Goal: Information Seeking & Learning: Learn about a topic

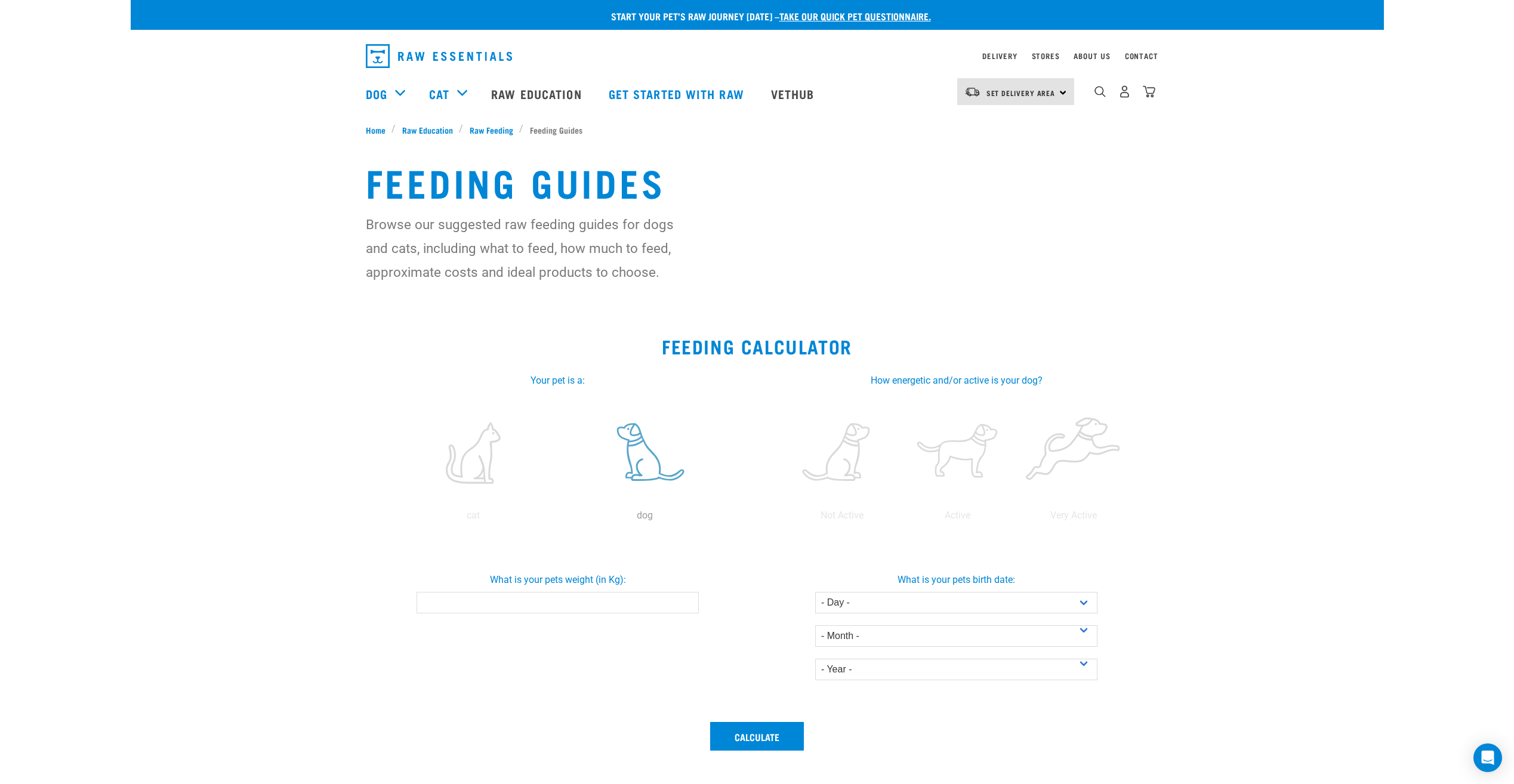
click at [647, 469] on label at bounding box center [645, 453] width 166 height 102
click at [559, 518] on input "radio" at bounding box center [559, 518] width 0 height 0
click at [959, 447] on label at bounding box center [958, 453] width 111 height 102
click at [900, 518] on input "radio" at bounding box center [900, 518] width 0 height 0
click at [940, 600] on select "- Day - 1 2 3 4 5 6 7 8 9 10 11 12 13 14 15 16 17 18 19 20 21 22 23 24 25 26 27" at bounding box center [957, 602] width 282 height 22
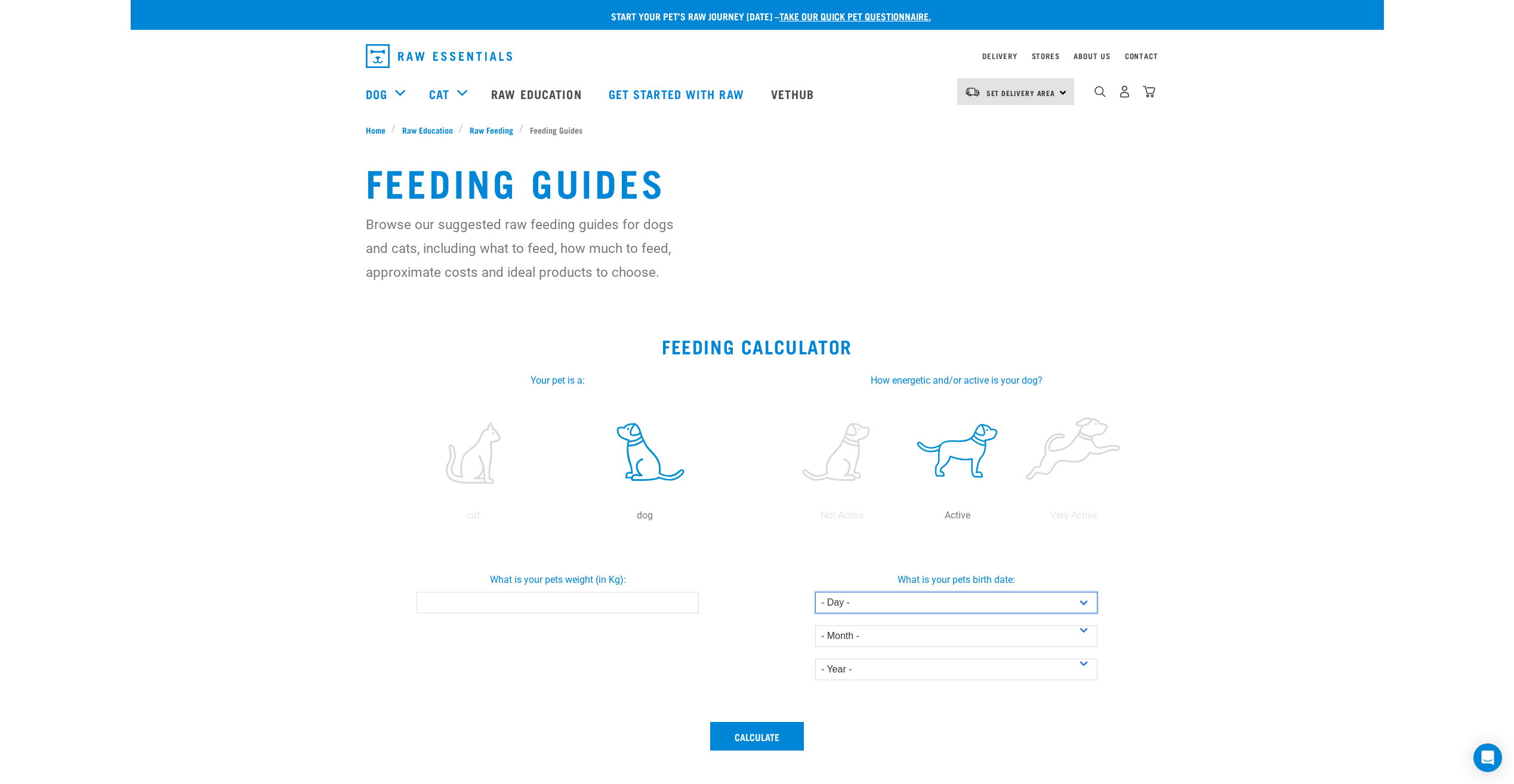
select select "3"
click at [815, 591] on select "- Day - 1 2 3 4 5 6 7 8 9 10 11 12 13 14 15 16 17 18 19 20 21 22 23 24 25 26 27" at bounding box center [957, 602] width 282 height 22
click at [893, 638] on select "- Month - January February March April May June July August September October N…" at bounding box center [957, 636] width 282 height 22
select select "February"
click at [815, 625] on select "- Month - January February March April May June July August September October N…" at bounding box center [957, 636] width 282 height 22
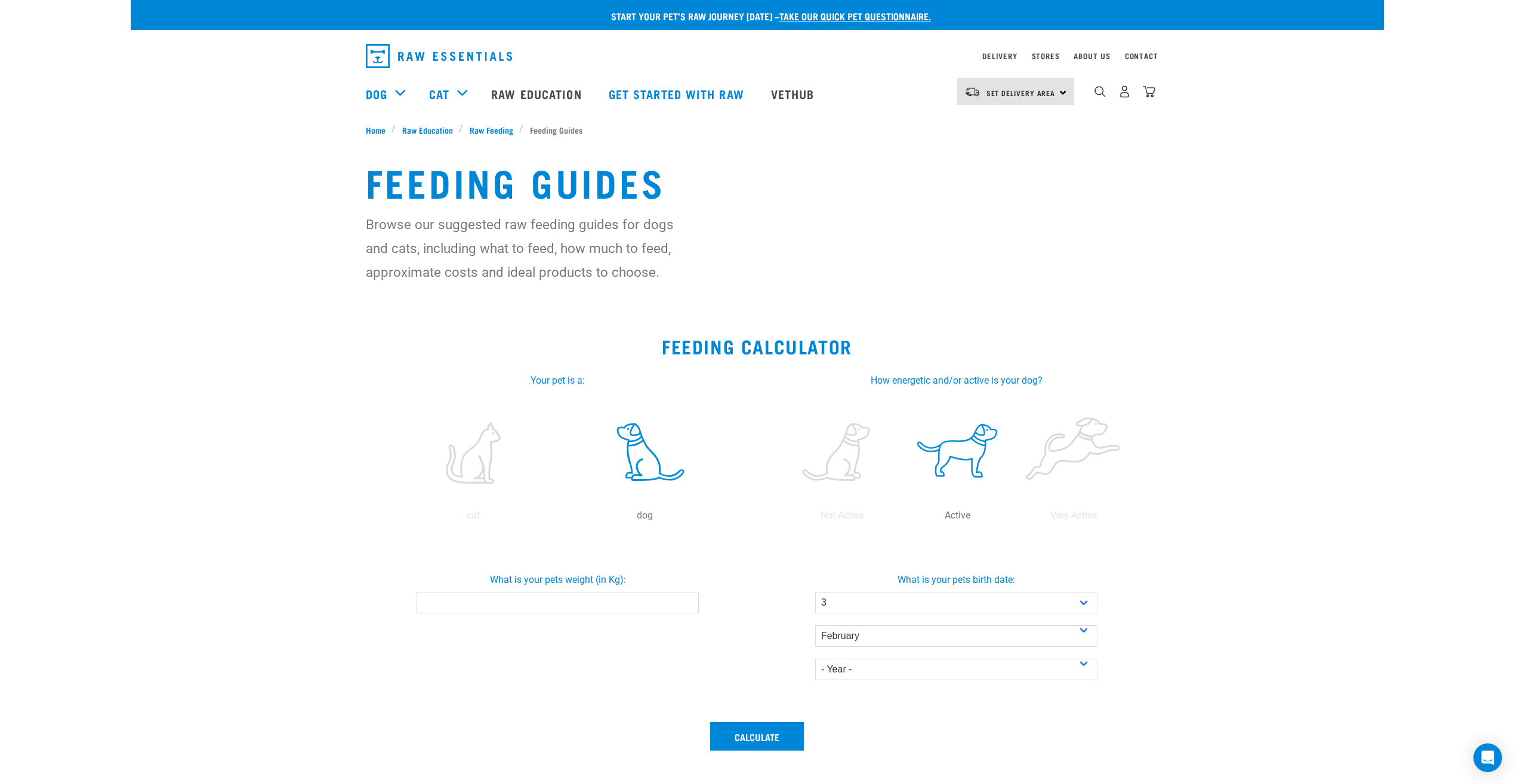
click at [906, 684] on div "What is your pets birth date: - Day - 1 2 3 4 5 6 7 8 9 10 11 12 13 14 15 16 17…" at bounding box center [956, 625] width 403 height 144
click at [907, 675] on select "- Year - 2025 2024 2023 2022 2021 2020 2019 2018 2017 2016 2015 2014" at bounding box center [957, 669] width 282 height 22
select select "2021"
click at [815, 659] on select "- Year - 2025 2024 2023 2022 2021 2020 2019 2018 2017 2016 2015 2014" at bounding box center [957, 669] width 282 height 22
click at [610, 606] on input "What is your pets weight (in Kg):" at bounding box center [557, 602] width 282 height 22
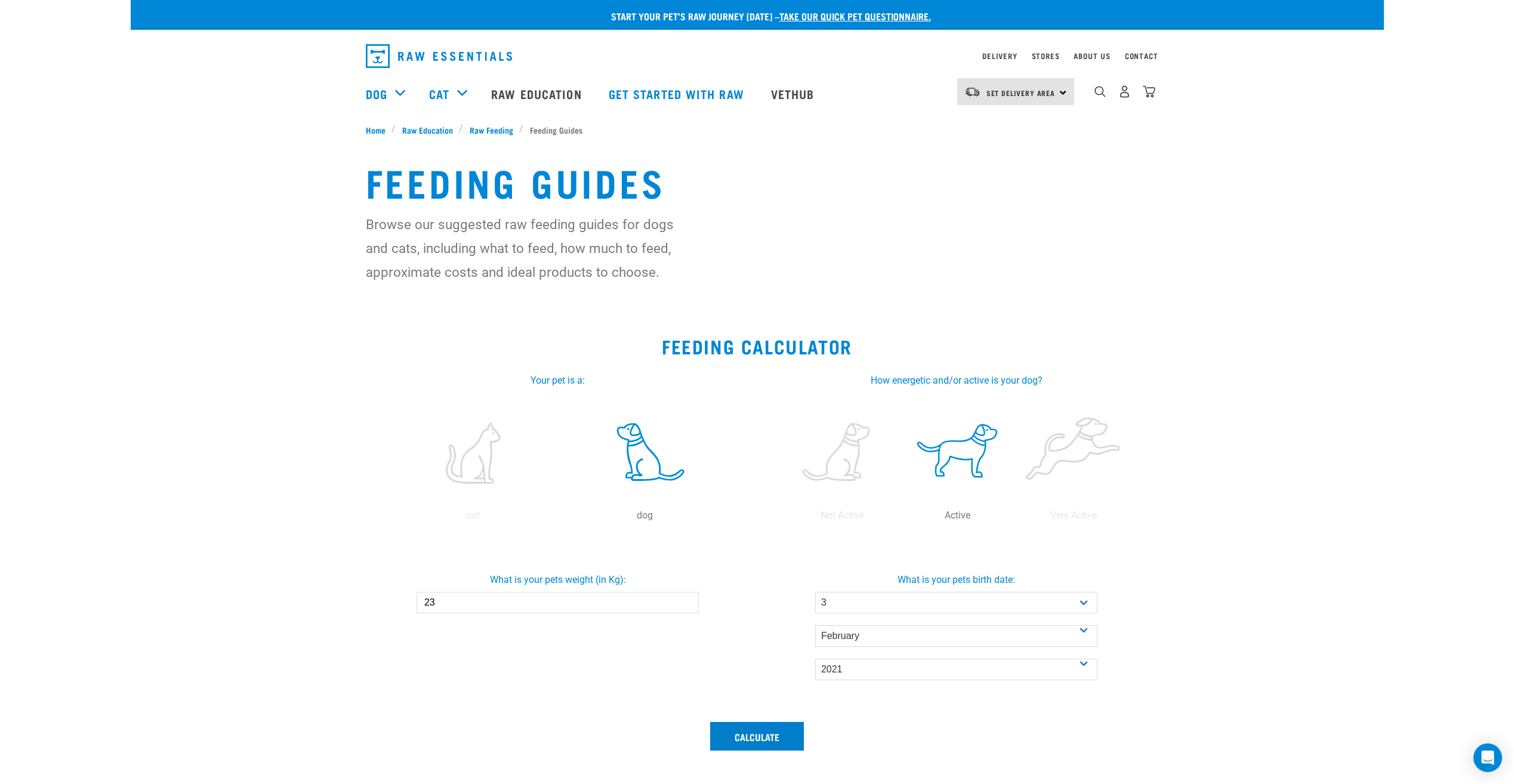
type input "23"
click at [759, 727] on button "Calculate" at bounding box center [757, 736] width 94 height 28
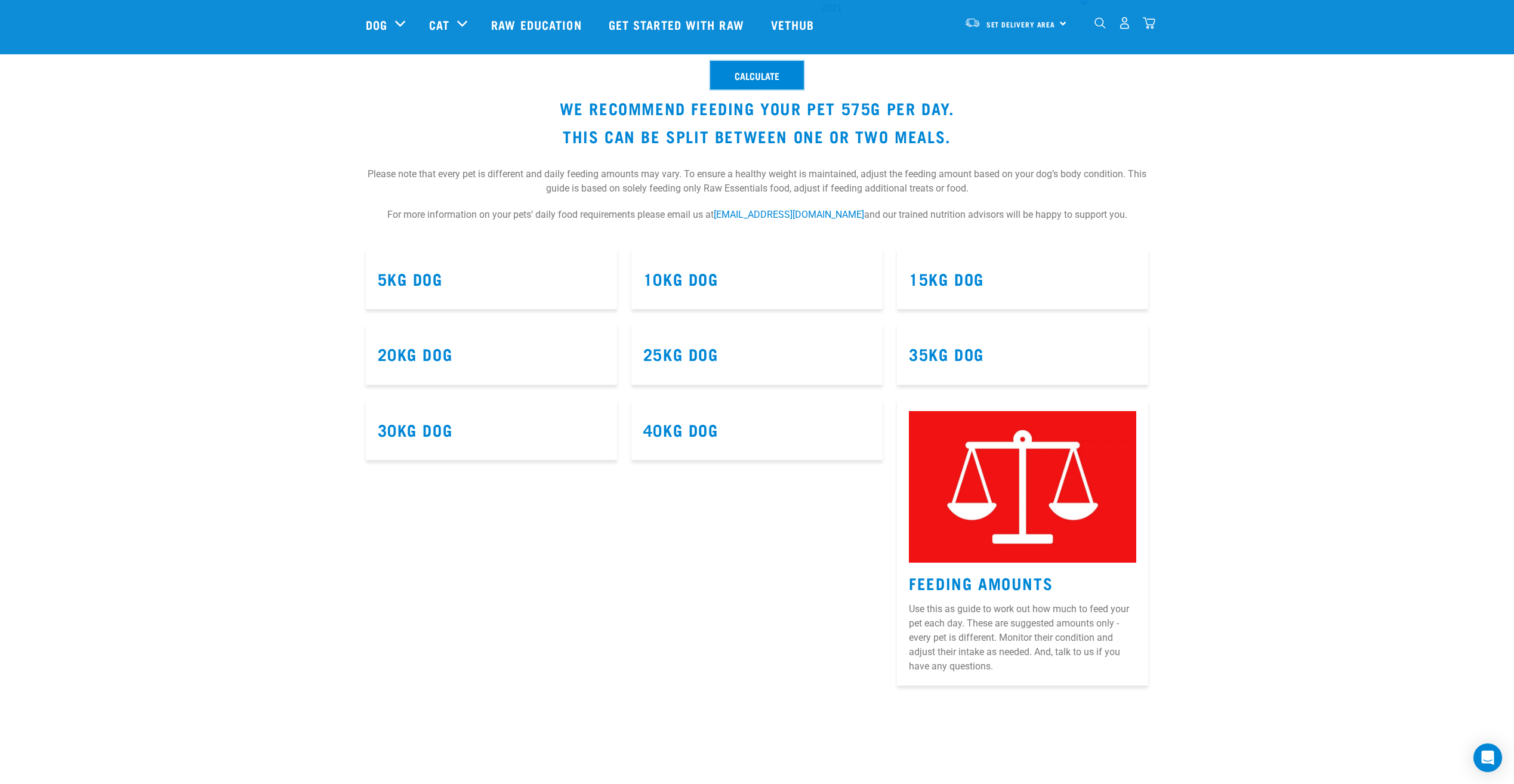
scroll to position [537, 0]
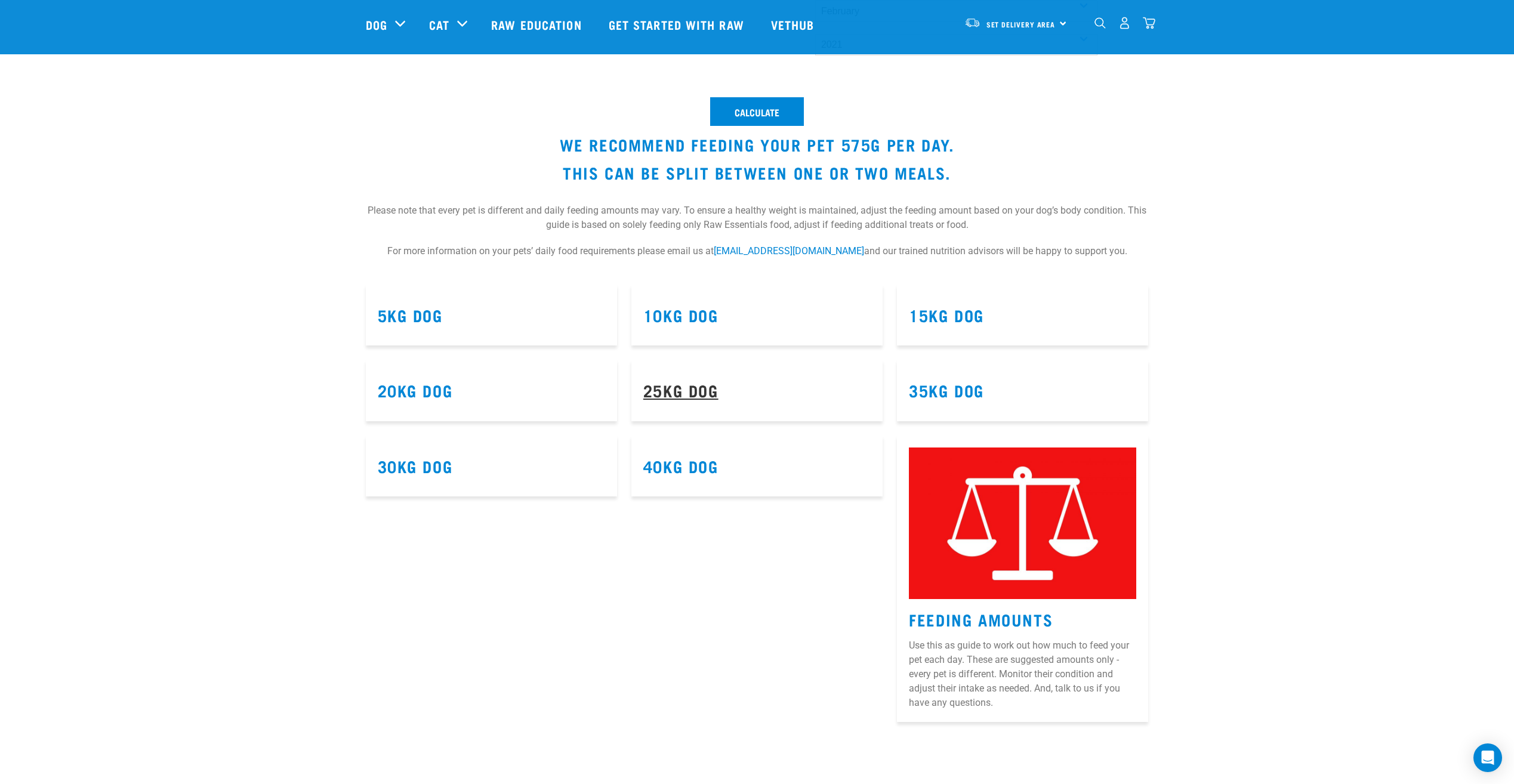
click at [682, 390] on link "25kg Dog" at bounding box center [681, 390] width 75 height 9
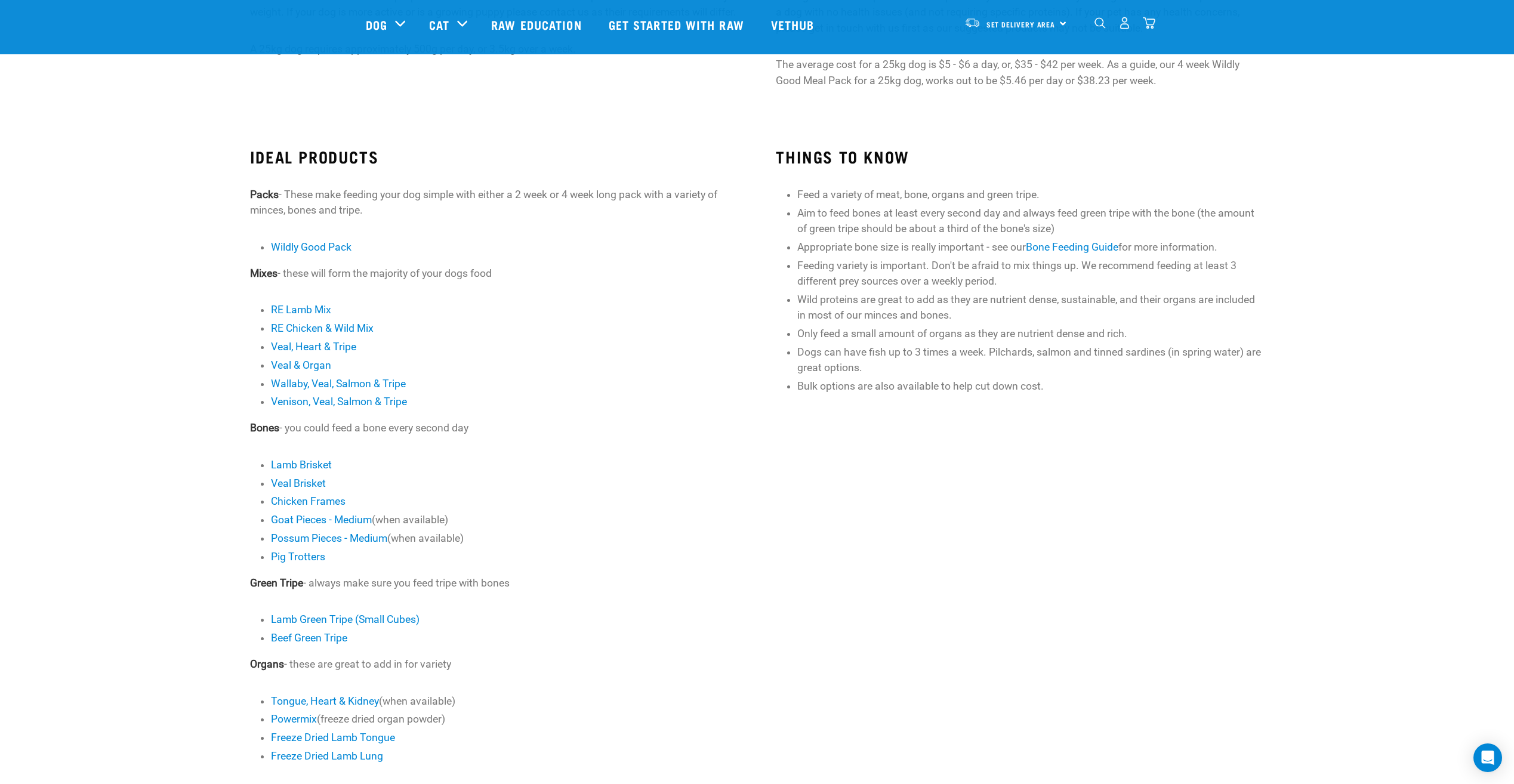
scroll to position [179, 0]
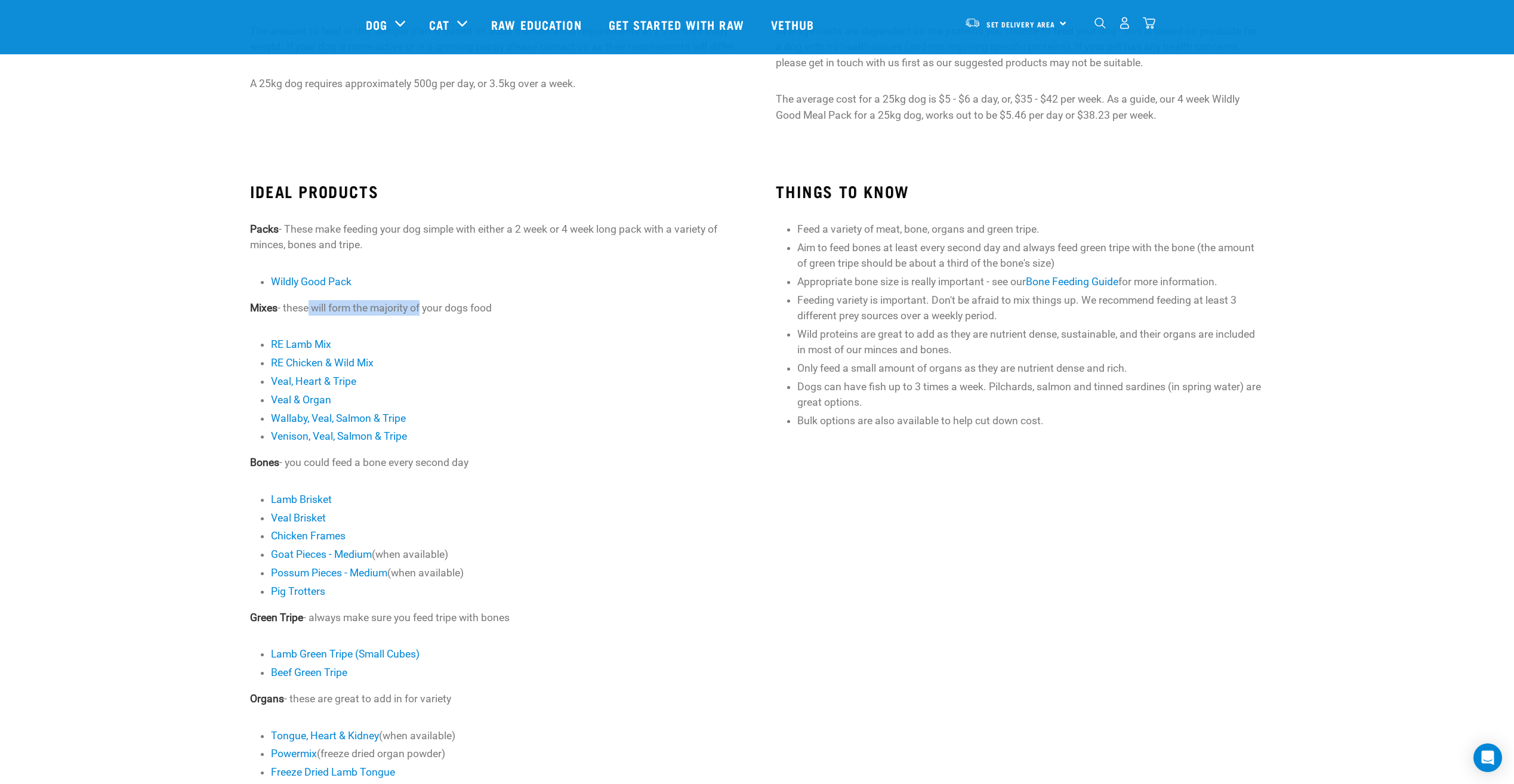
drag, startPoint x: 311, startPoint y: 309, endPoint x: 425, endPoint y: 315, distance: 114.2
click at [425, 315] on p "Mixes - these will form the majority of your dogs food" at bounding box center [494, 308] width 488 height 16
drag, startPoint x: 425, startPoint y: 315, endPoint x: 466, endPoint y: 334, distance: 45.2
click at [466, 334] on div "IDEAL PRODUCTS Packs - These make feeding your dog simple with either a 2 week …" at bounding box center [494, 490] width 488 height 616
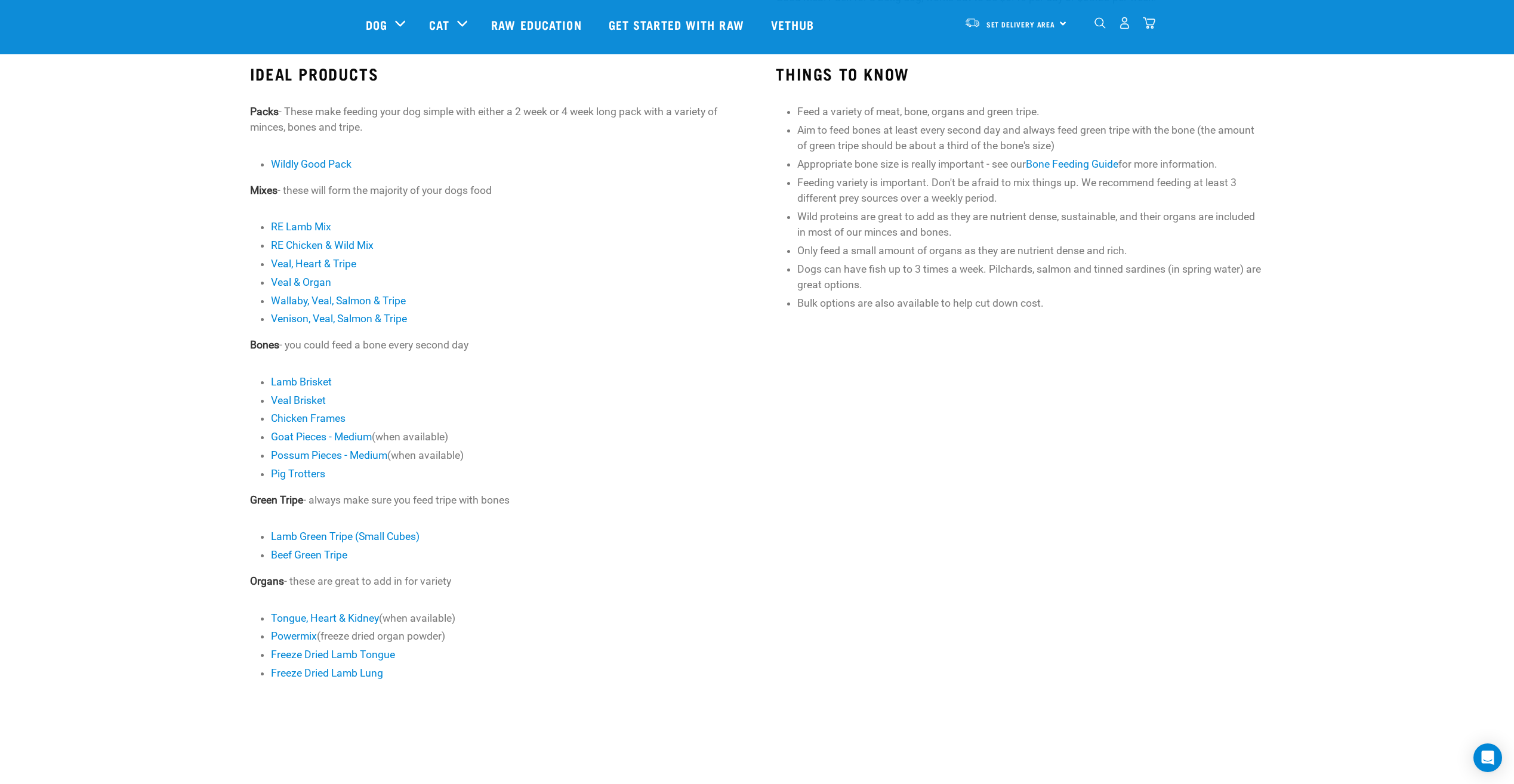
scroll to position [298, 0]
drag, startPoint x: 855, startPoint y: 211, endPoint x: 957, endPoint y: 218, distance: 102.2
click at [957, 218] on li "Wild proteins are great to add as they are nutrient dense, sustainable, and the…" at bounding box center [1030, 223] width 466 height 32
drag, startPoint x: 957, startPoint y: 218, endPoint x: 947, endPoint y: 268, distance: 51.0
click at [947, 268] on li "Dogs can have fish up to 3 times a week. Pilchards, salmon and tinned sardines …" at bounding box center [1030, 275] width 466 height 32
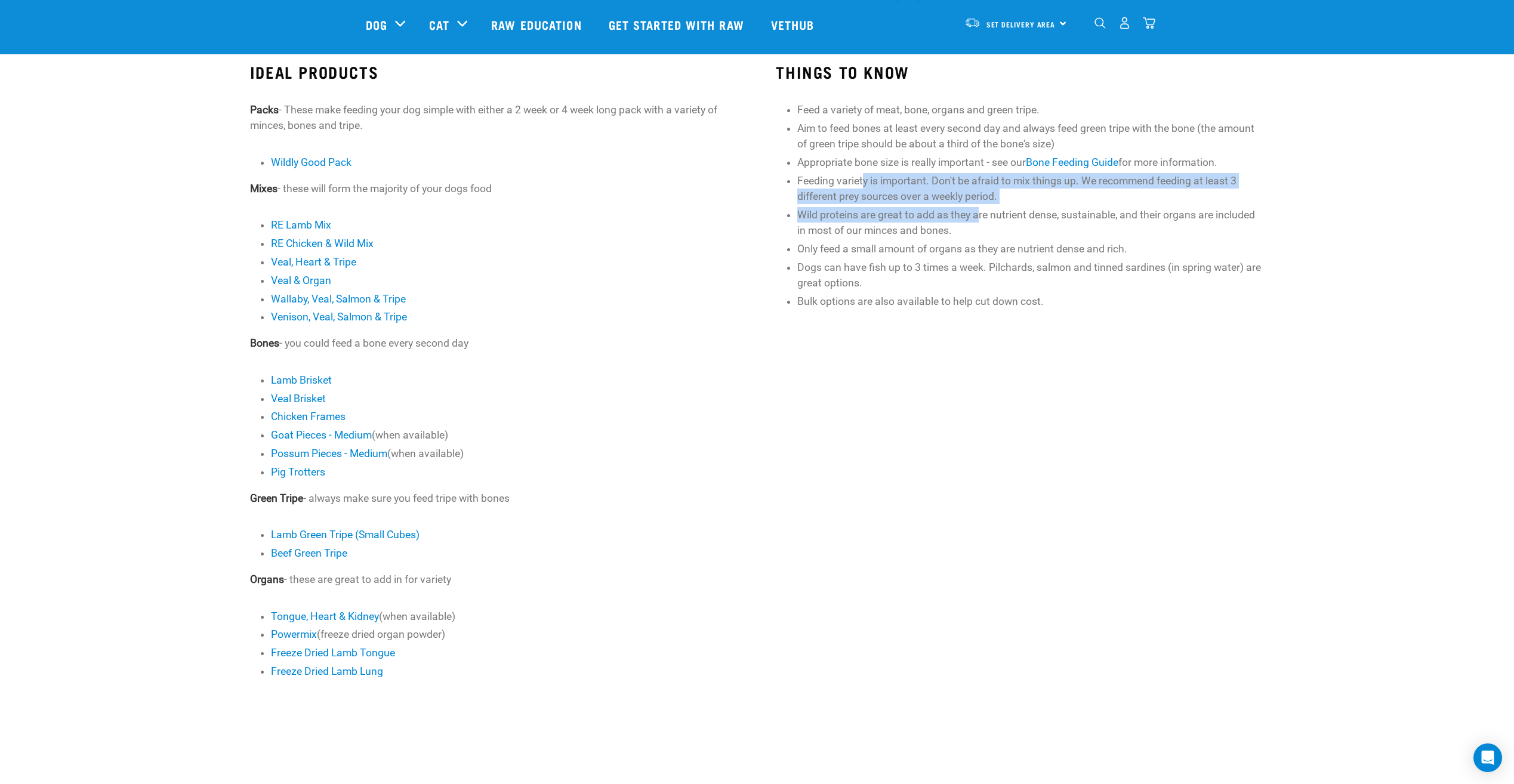
drag, startPoint x: 864, startPoint y: 187, endPoint x: 977, endPoint y: 204, distance: 114.3
click at [977, 204] on ul "Feed a variety of meat, bone, organs and green tripe. Aim to feed bones at leas…" at bounding box center [1030, 206] width 466 height 207
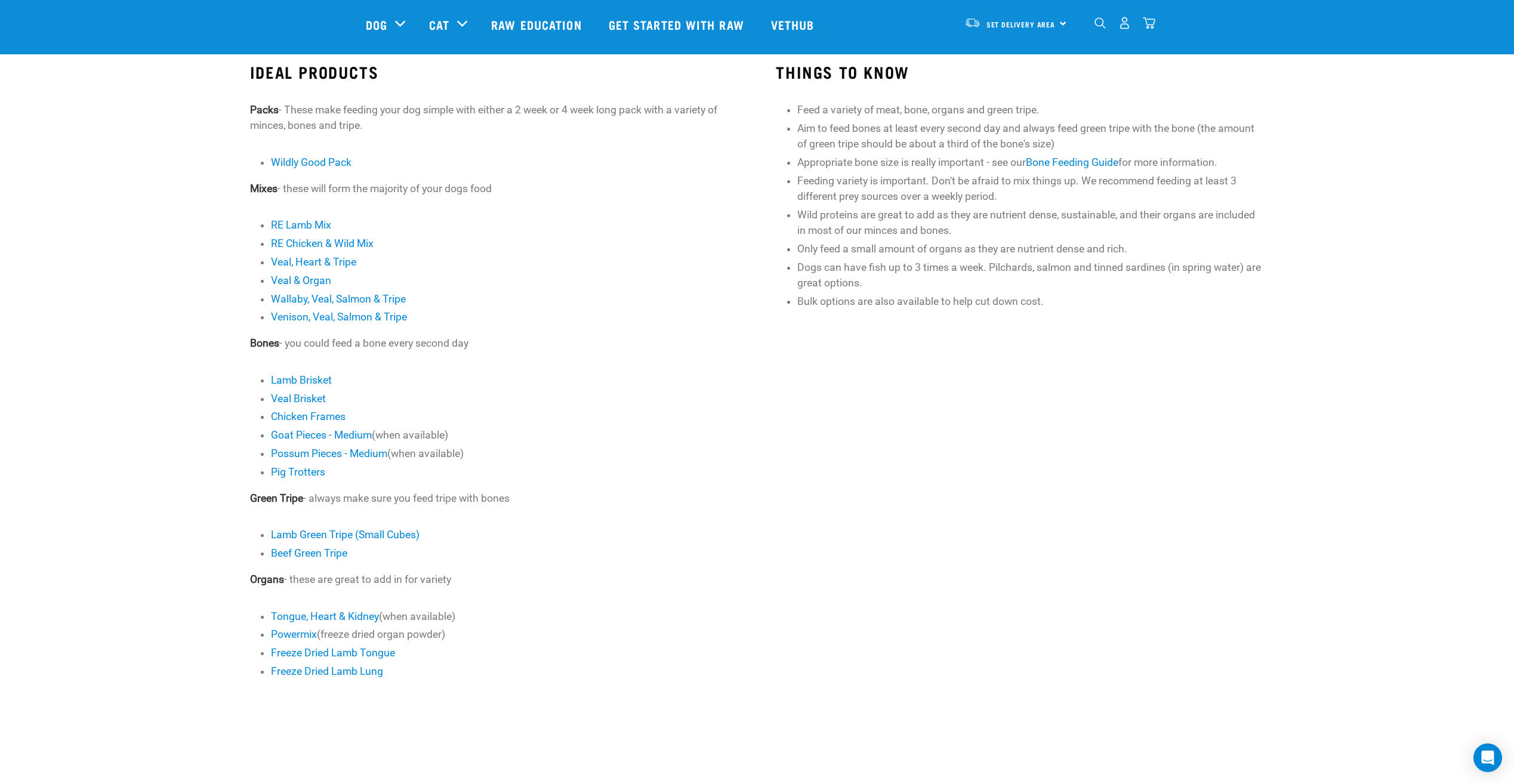
drag, startPoint x: 977, startPoint y: 204, endPoint x: 979, endPoint y: 240, distance: 36.1
click at [979, 240] on ul "Feed a variety of meat, bone, organs and green tripe. Aim to feed bones at leas…" at bounding box center [1030, 206] width 466 height 207
click at [875, 198] on li "Feeding variety is important. Don't be afraid to mix things up. We recommend fe…" at bounding box center [1030, 189] width 466 height 32
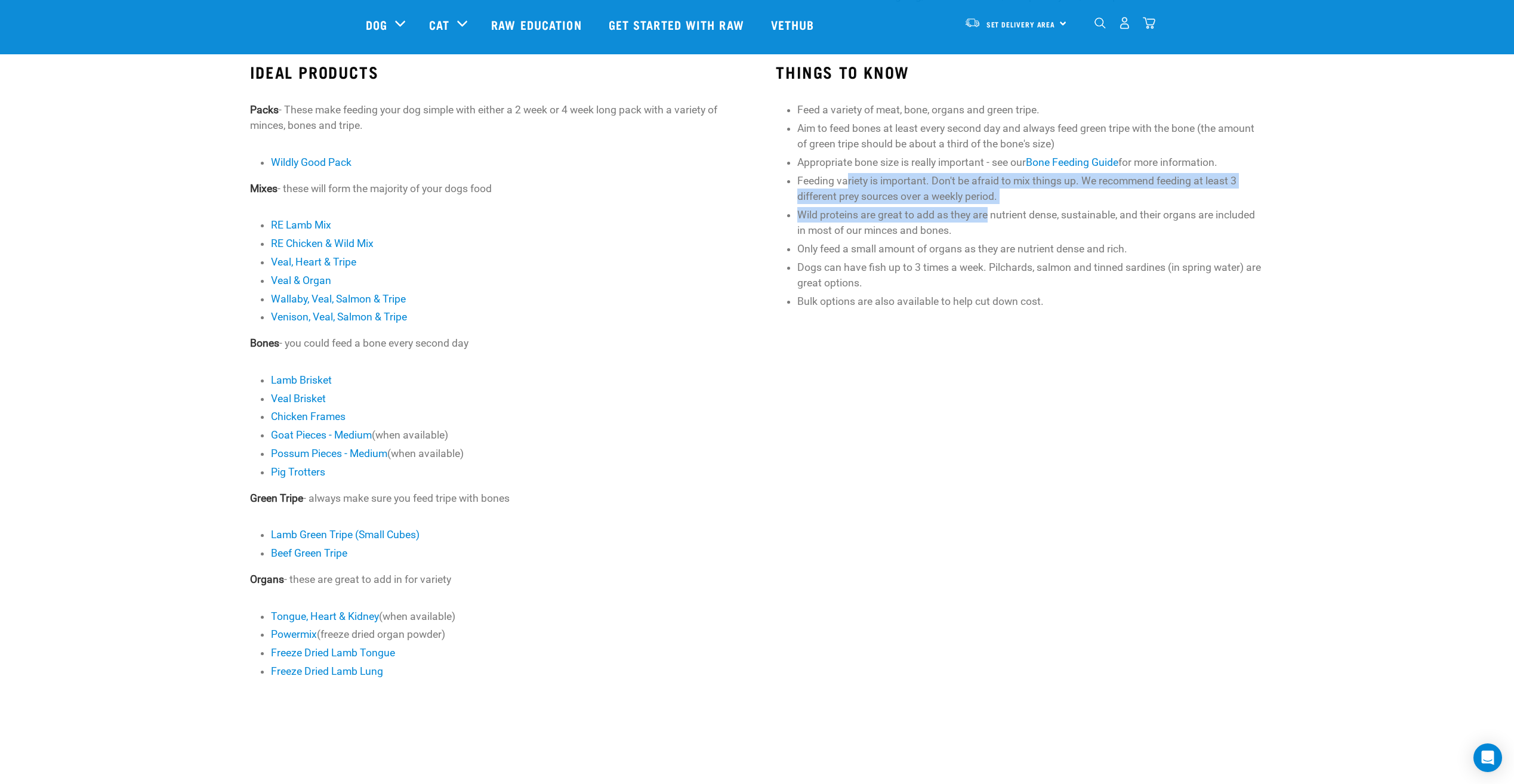
drag, startPoint x: 847, startPoint y: 189, endPoint x: 986, endPoint y: 209, distance: 140.4
click at [986, 209] on ul "Feed a variety of meat, bone, organs and green tripe. Aim to feed bones at leas…" at bounding box center [1030, 206] width 466 height 207
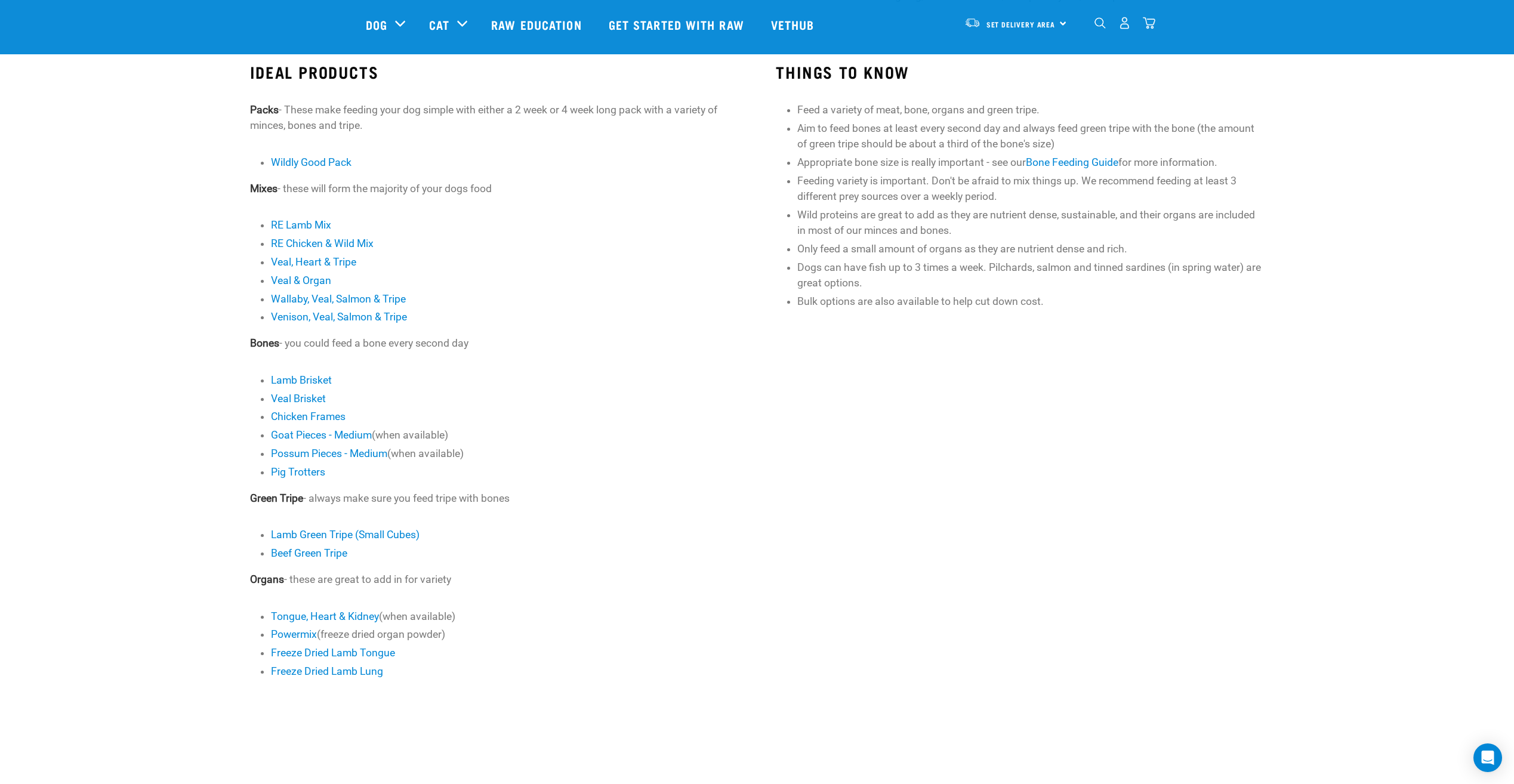
drag, startPoint x: 986, startPoint y: 209, endPoint x: 946, endPoint y: 295, distance: 94.8
click at [946, 295] on li "Bulk options are also available to help cut down cost." at bounding box center [1030, 301] width 466 height 16
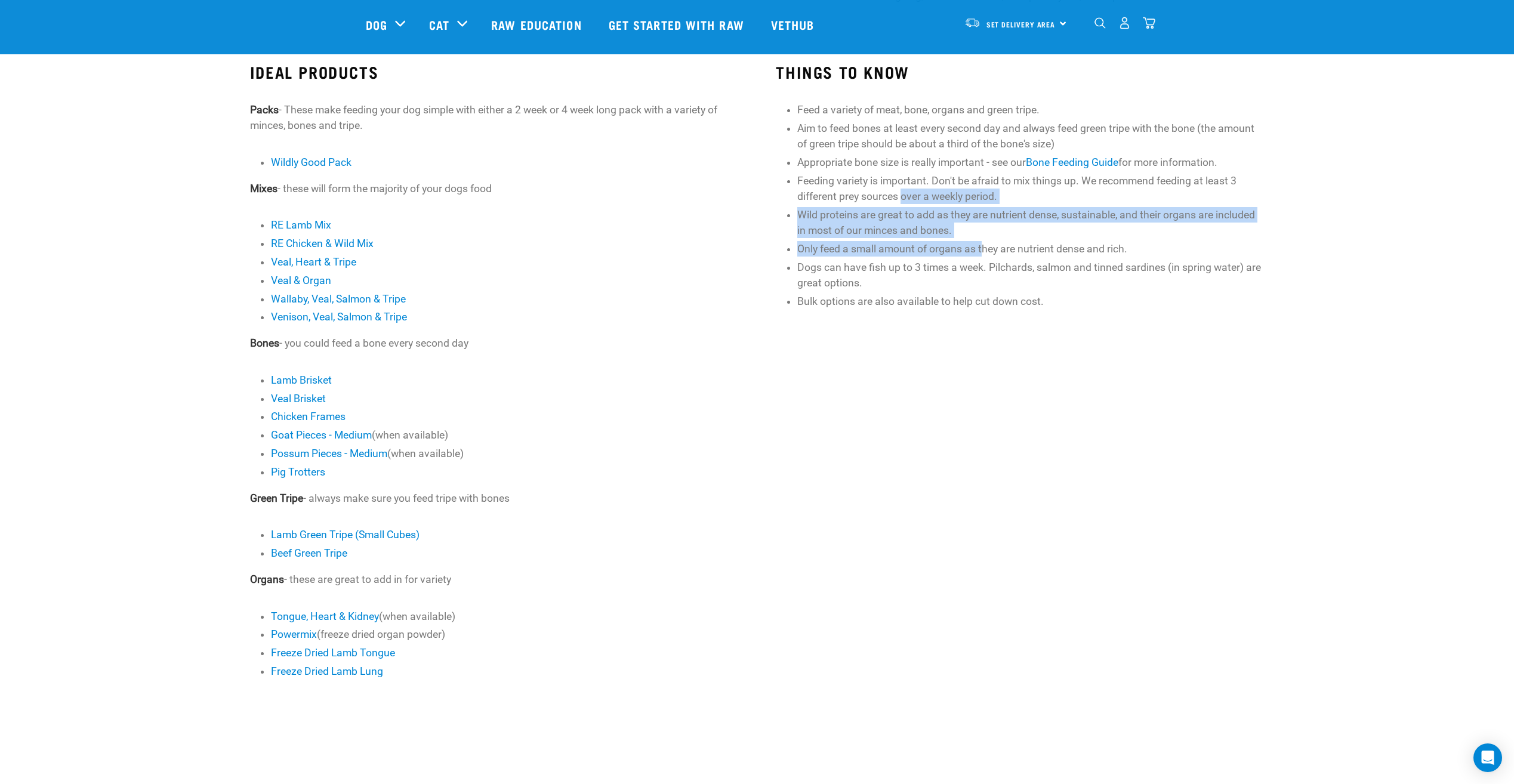
drag, startPoint x: 900, startPoint y: 195, endPoint x: 982, endPoint y: 240, distance: 93.5
click at [982, 240] on ul "Feed a variety of meat, bone, organs and green tripe. Aim to feed bones at leas…" at bounding box center [1030, 206] width 466 height 207
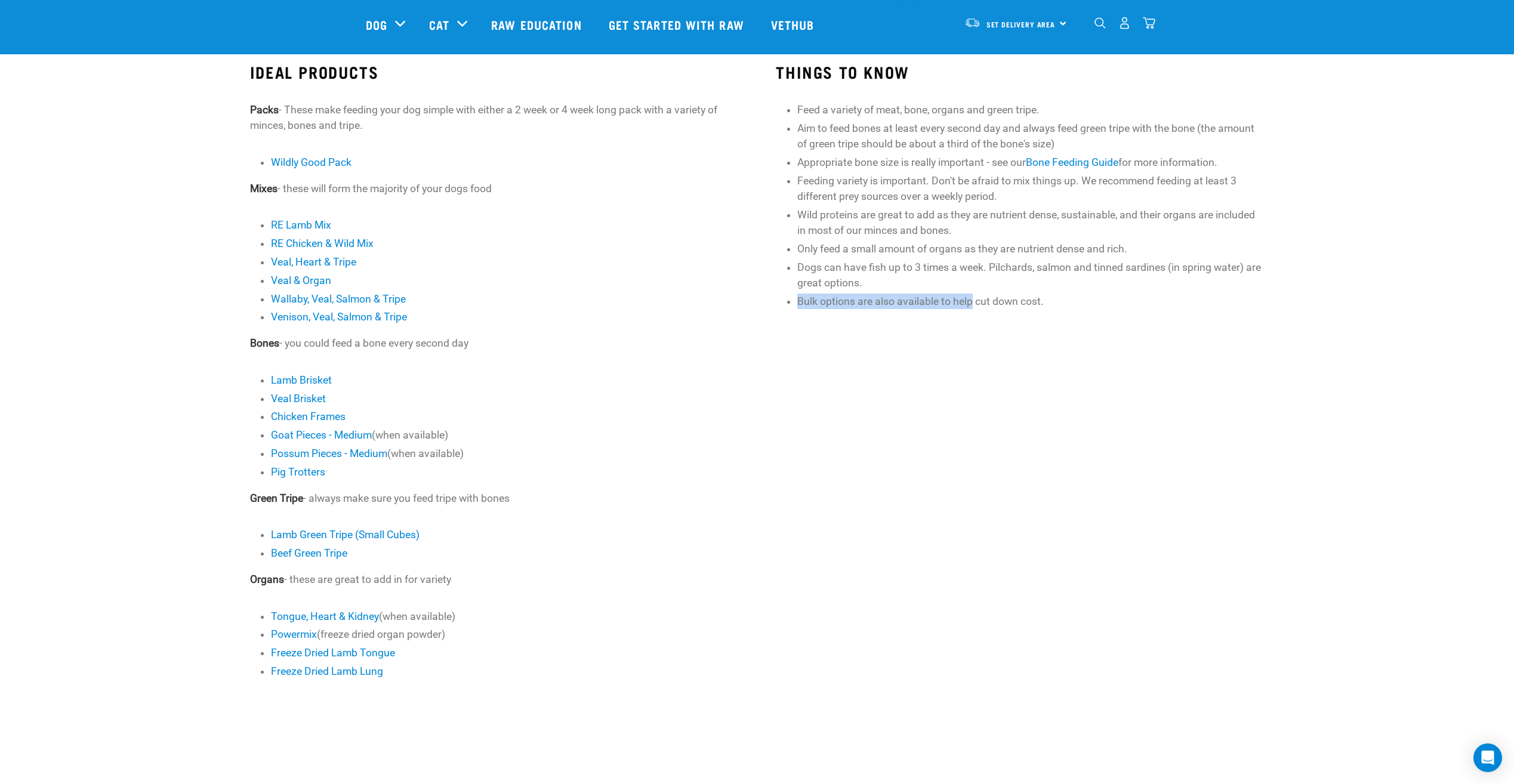
drag, startPoint x: 982, startPoint y: 240, endPoint x: 972, endPoint y: 289, distance: 50.0
click at [972, 289] on ul "Feed a variety of meat, bone, organs and green tripe. Aim to feed bones at leas…" at bounding box center [1030, 206] width 466 height 207
drag, startPoint x: 972, startPoint y: 289, endPoint x: 866, endPoint y: 287, distance: 106.0
click at [866, 286] on li "Dogs can have fish up to 3 times a week. Pilchards, salmon and tinned sardines …" at bounding box center [1030, 275] width 466 height 32
click at [840, 238] on li "Wild proteins are great to add as they are nutrient dense, sustainable, and the…" at bounding box center [1030, 223] width 466 height 32
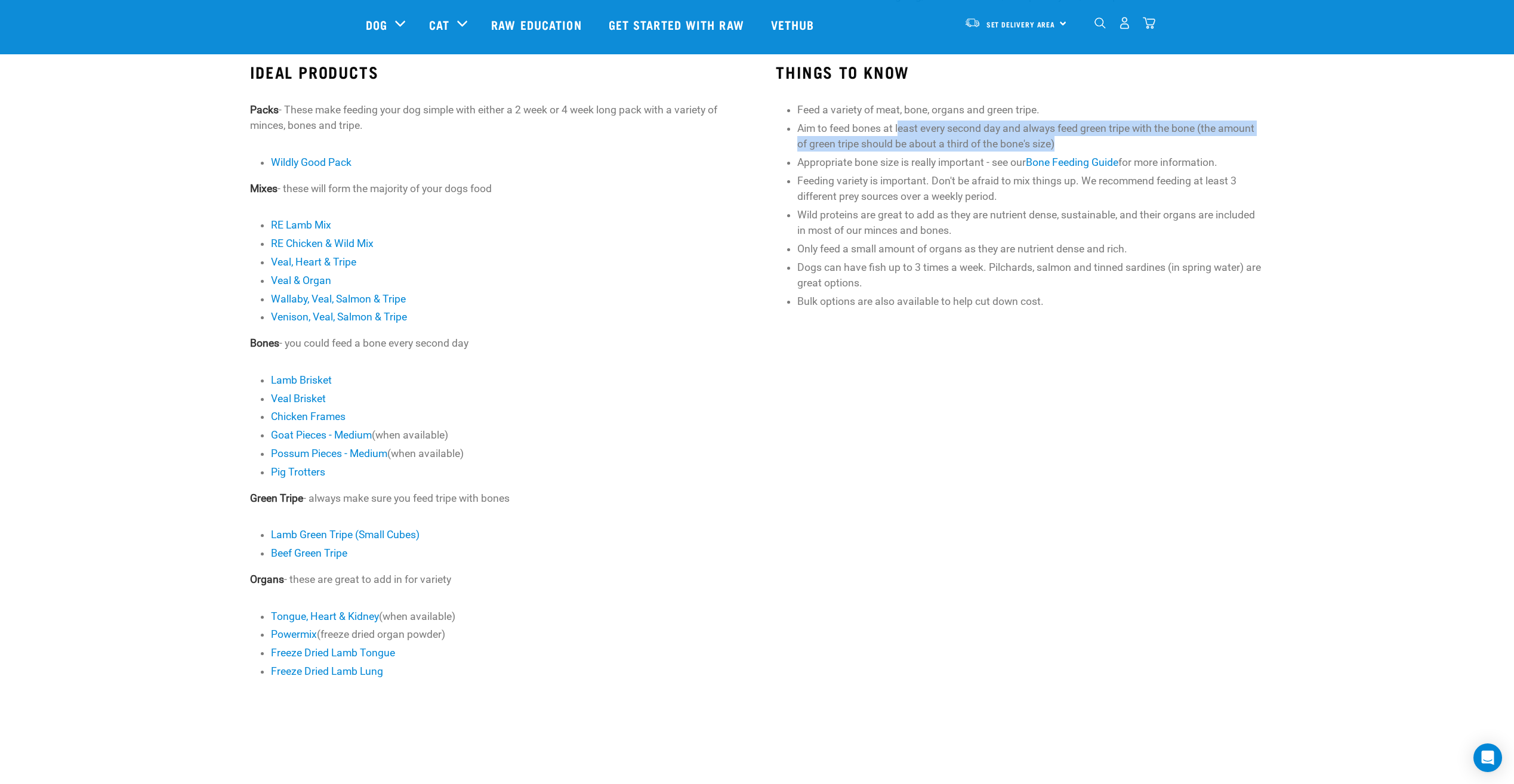
drag, startPoint x: 898, startPoint y: 122, endPoint x: 1143, endPoint y: 137, distance: 245.5
click at [1143, 137] on li "Aim to feed bones at least every second day and always feed green tripe with th…" at bounding box center [1030, 136] width 466 height 32
click at [864, 135] on li "Aim to feed bones at least every second day and always feed green tripe with th…" at bounding box center [1030, 136] width 466 height 32
drag, startPoint x: 836, startPoint y: 138, endPoint x: 946, endPoint y: 154, distance: 111.2
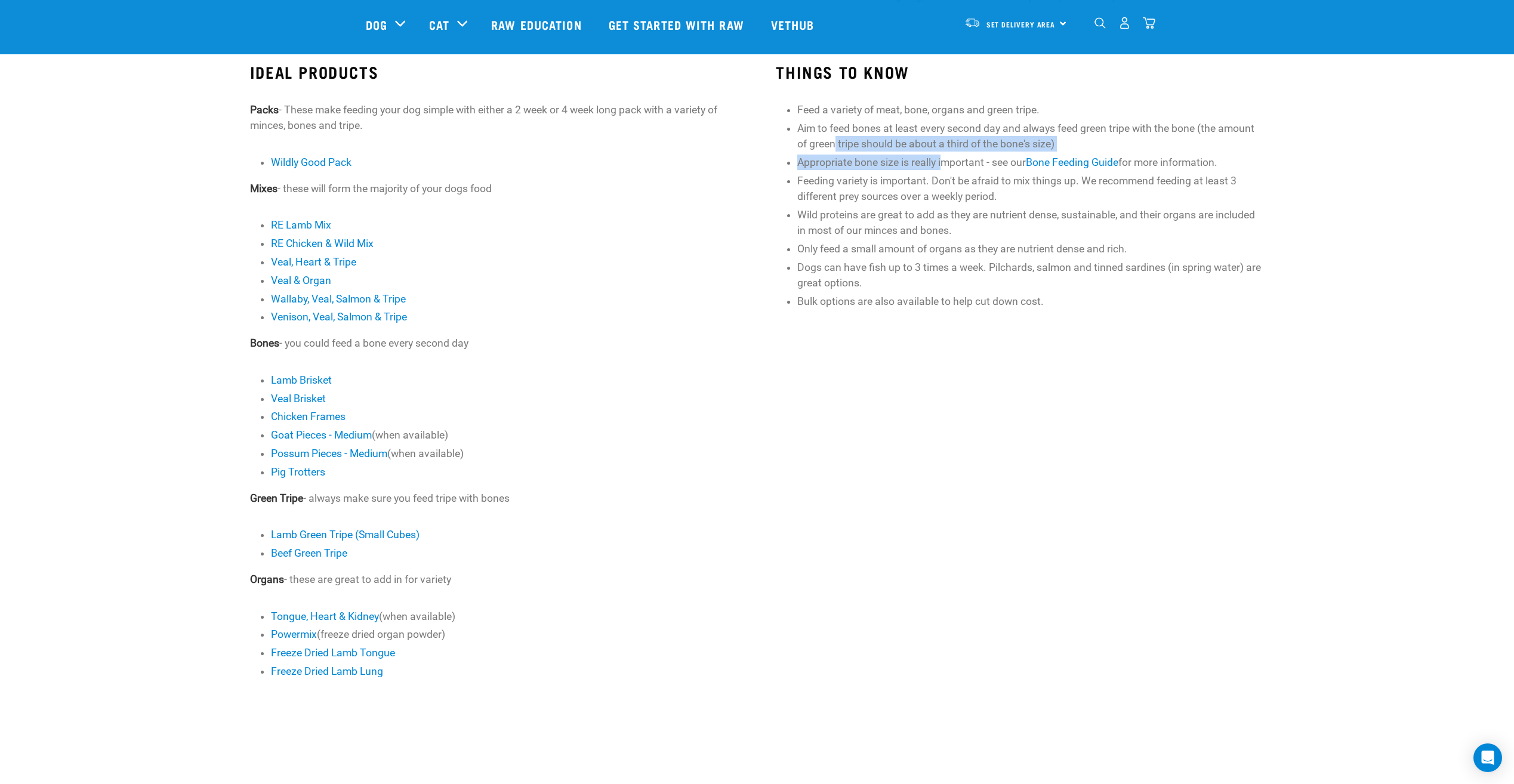
click at [946, 154] on ul "Feed a variety of meat, bone, organs and green tripe. Aim to feed bones at leas…" at bounding box center [1030, 206] width 466 height 207
drag, startPoint x: 946, startPoint y: 154, endPoint x: 878, endPoint y: 220, distance: 94.8
click at [878, 220] on li "Wild proteins are great to add as they are nutrient dense, sustainable, and the…" at bounding box center [1030, 223] width 466 height 32
